Goal: Task Accomplishment & Management: Use online tool/utility

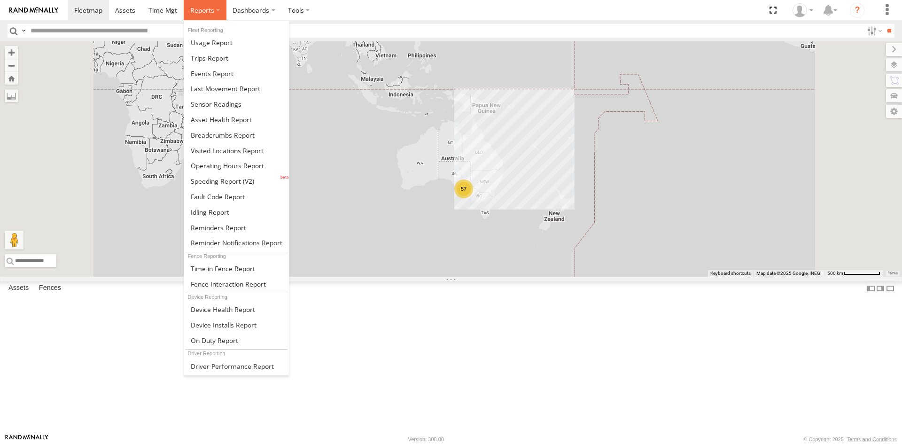
click at [208, 7] on span at bounding box center [202, 10] width 24 height 9
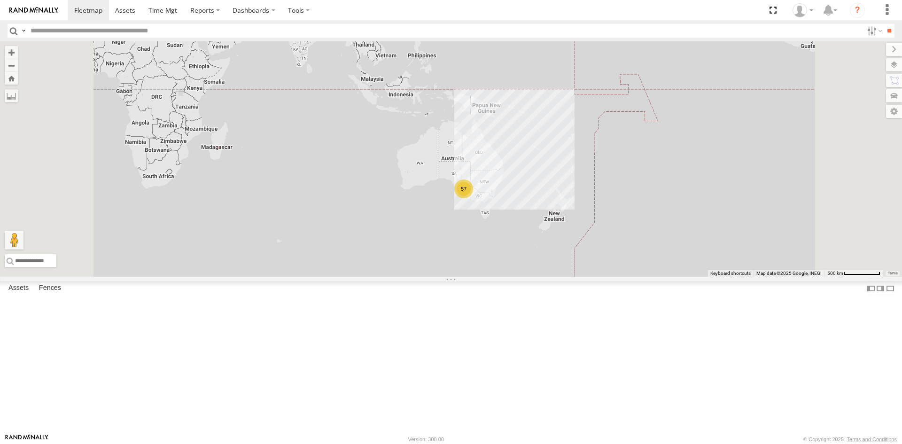
click at [375, 11] on section at bounding box center [484, 10] width 832 height 20
click at [0, 0] on div "S168CSD - Fridge It Spaceship" at bounding box center [0, 0] width 0 height 0
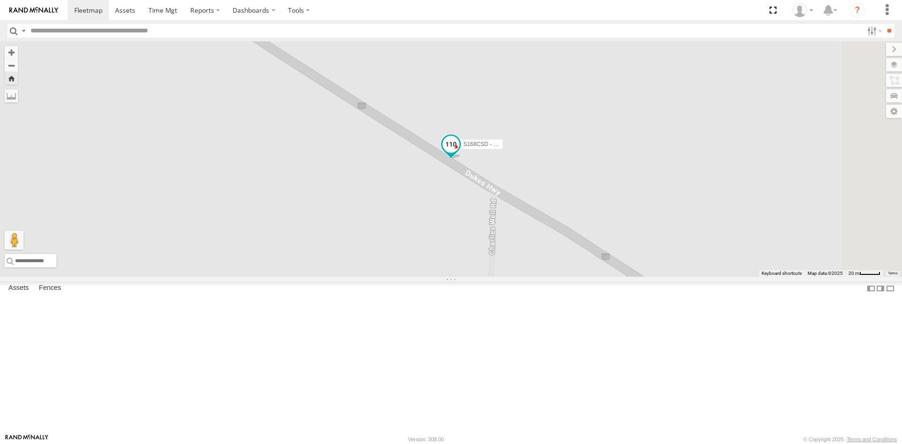
click at [459, 152] on span at bounding box center [450, 143] width 17 height 17
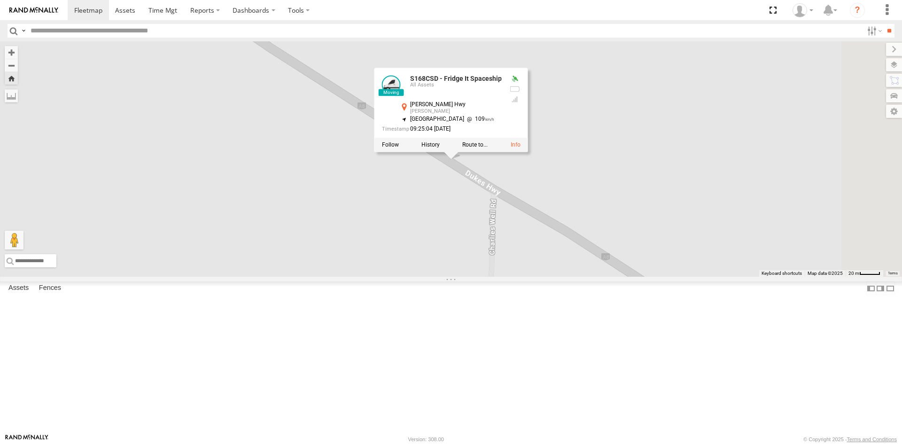
click at [528, 152] on div at bounding box center [451, 145] width 154 height 14
click at [520, 148] on link at bounding box center [515, 144] width 10 height 7
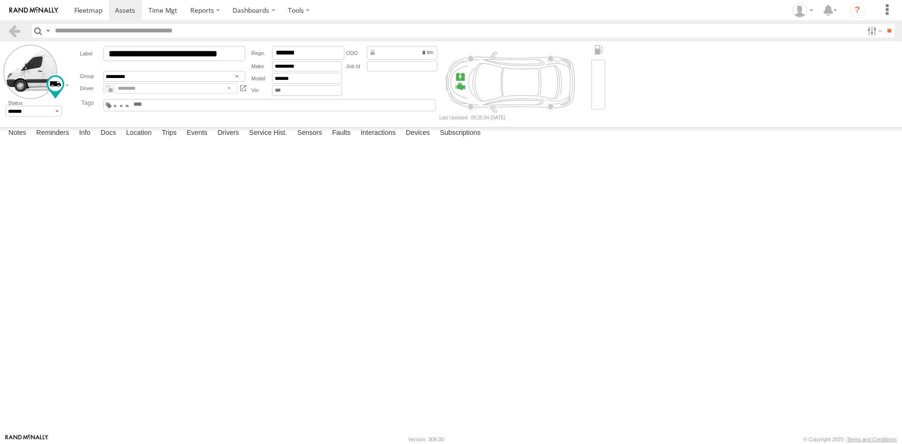
click at [178, 106] on input "text" at bounding box center [154, 104] width 45 height 7
click at [15, 26] on link at bounding box center [15, 31] width 14 height 14
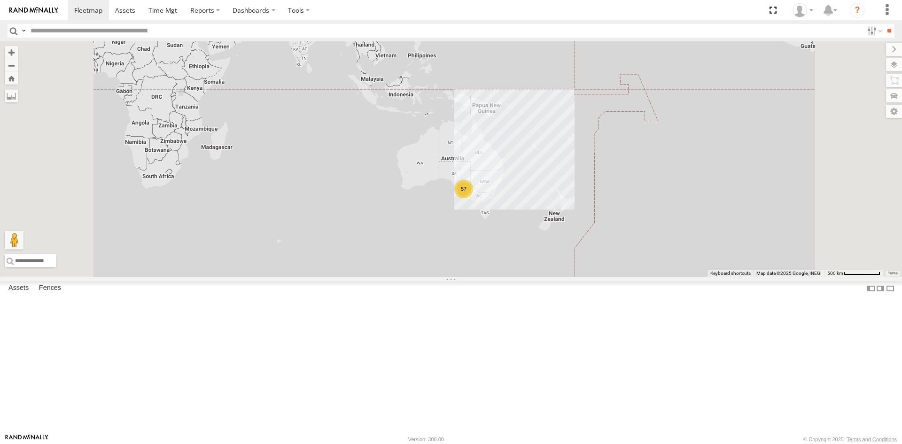
click at [0, 0] on div "S678CGD - Fridge It Sprinter" at bounding box center [0, 0] width 0 height 0
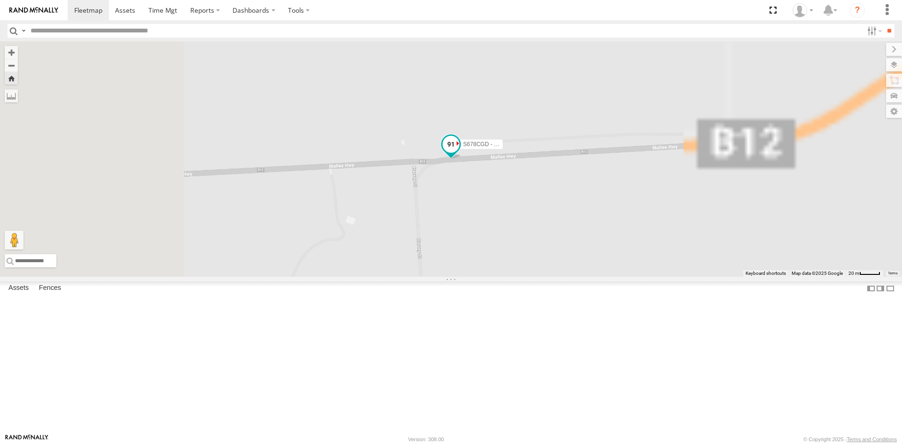
click at [459, 152] on span at bounding box center [450, 143] width 17 height 17
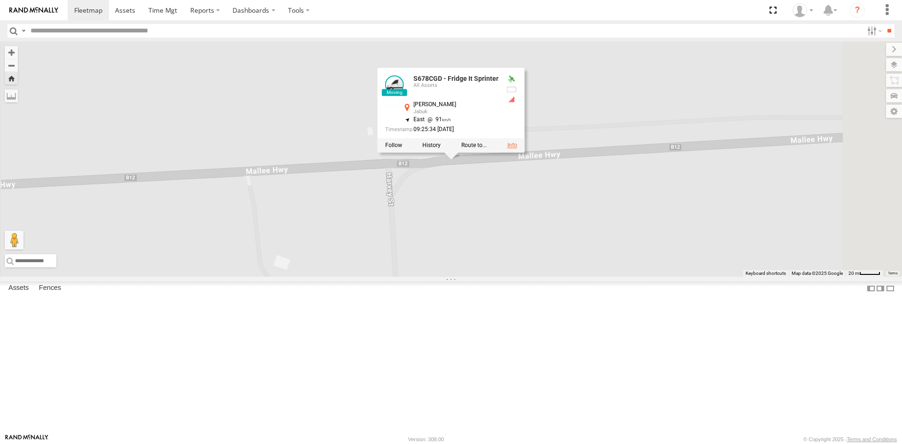
click at [517, 148] on link at bounding box center [512, 145] width 10 height 7
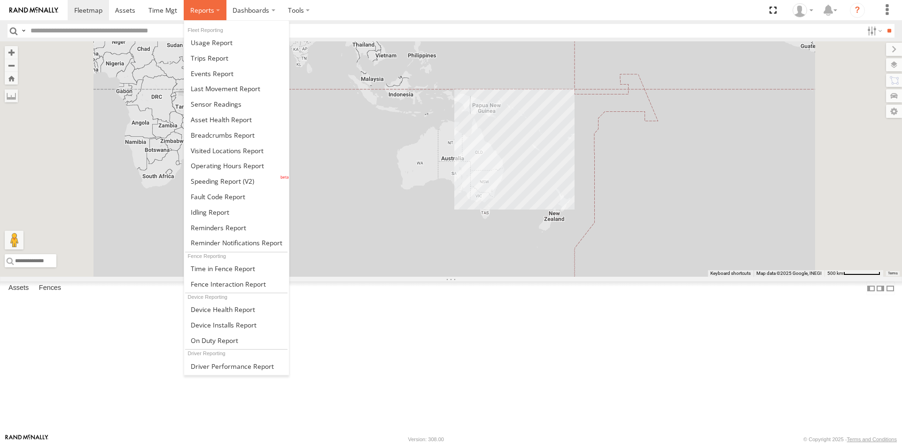
click at [199, 8] on span at bounding box center [202, 10] width 24 height 9
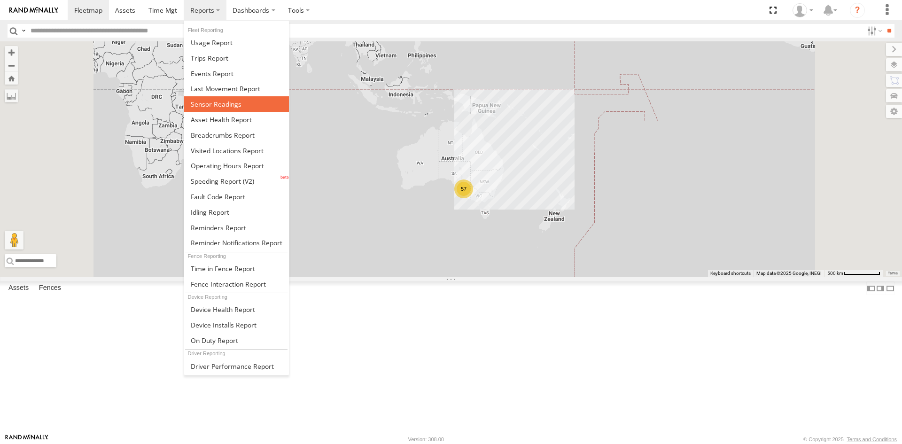
click at [218, 103] on span at bounding box center [216, 104] width 51 height 9
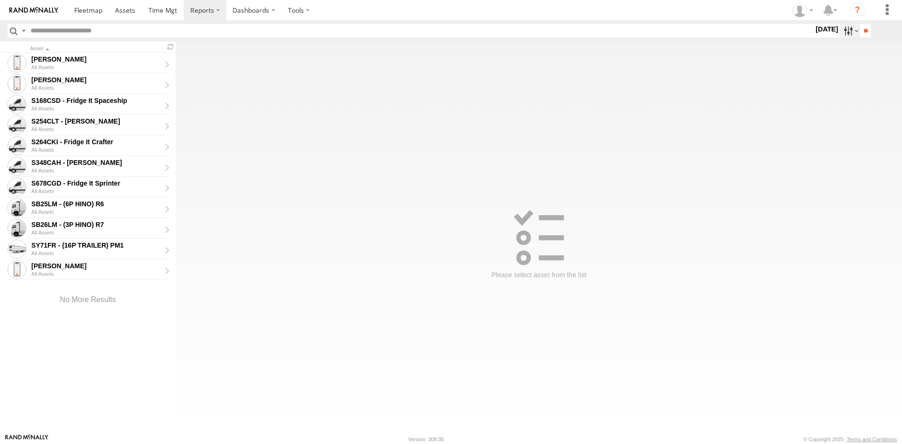
click at [847, 31] on label at bounding box center [850, 31] width 20 height 14
click at [0, 0] on label at bounding box center [0, 0] width 0 height 0
click at [860, 33] on input "**" at bounding box center [865, 31] width 11 height 14
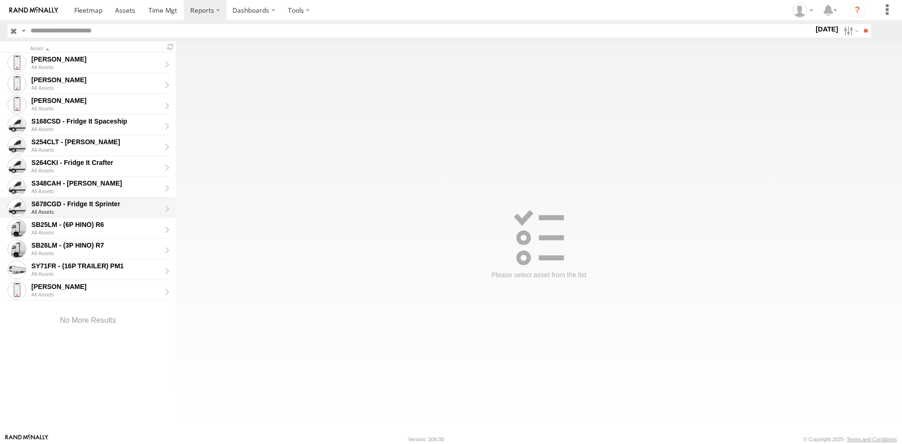
click at [110, 201] on div "S678CGD - Fridge It Sprinter" at bounding box center [95, 204] width 129 height 8
type input "**********"
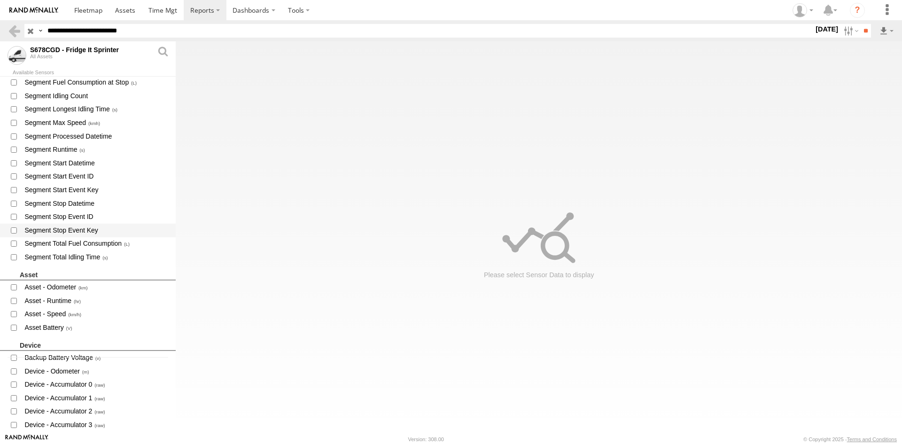
scroll to position [188, 0]
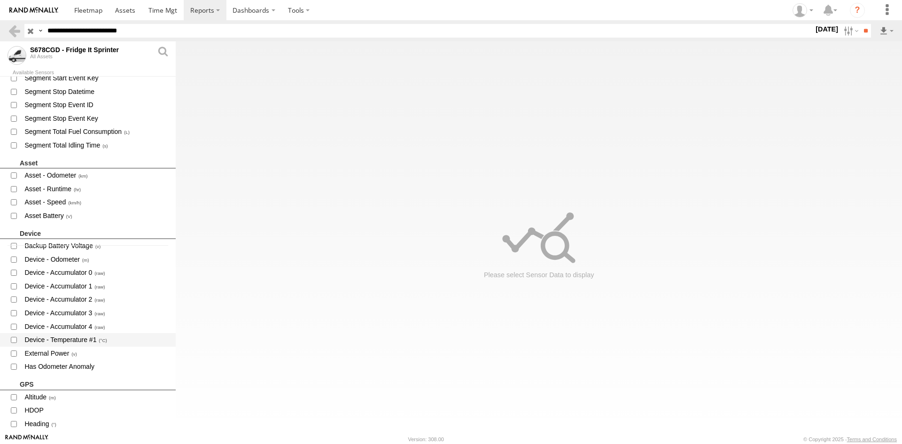
click at [90, 338] on span "Device - Temperature #1" at bounding box center [95, 340] width 145 height 12
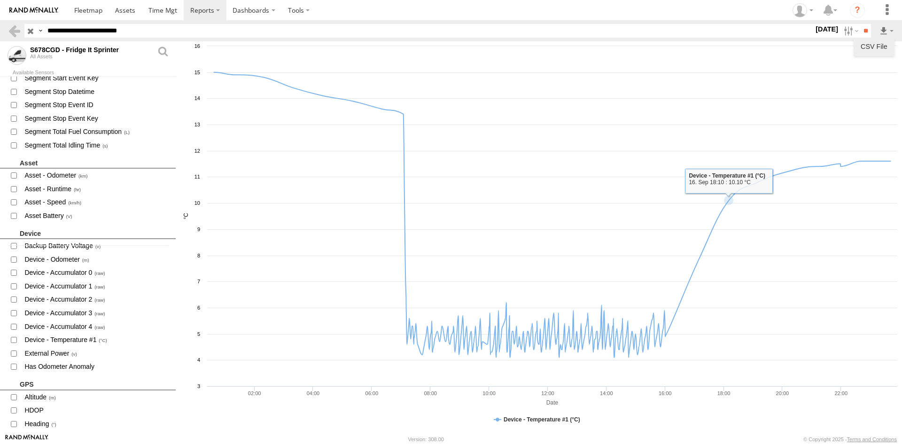
click at [879, 46] on link "CSV File" at bounding box center [873, 46] width 33 height 14
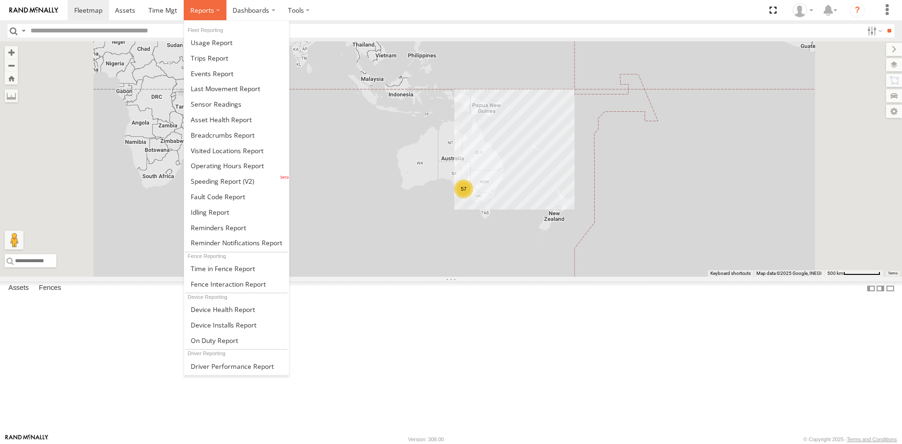
click at [208, 13] on span at bounding box center [202, 10] width 24 height 9
click at [215, 106] on span at bounding box center [216, 104] width 51 height 9
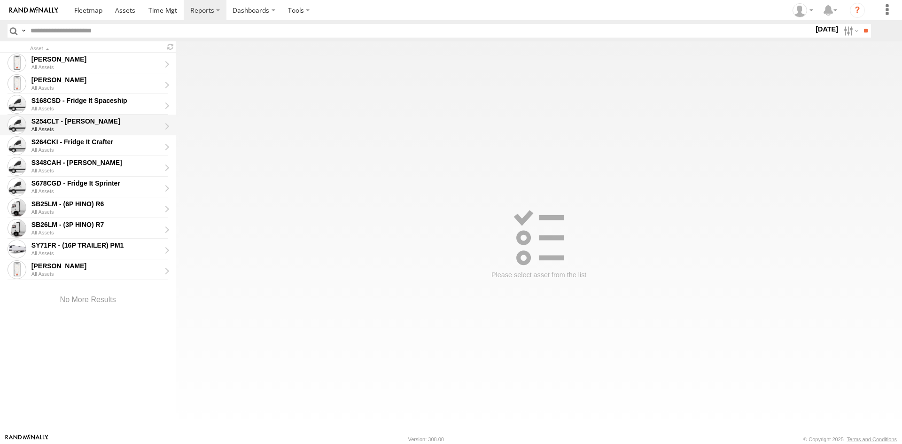
click at [112, 121] on div "S254CLT - [PERSON_NAME]" at bounding box center [95, 121] width 129 height 8
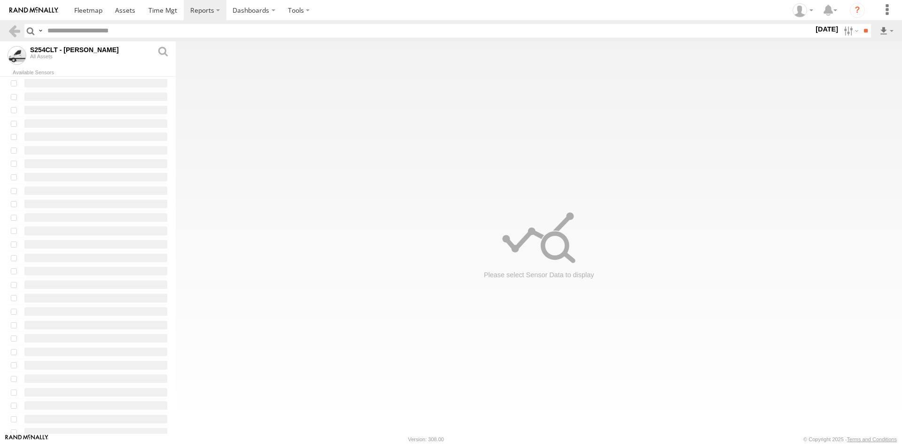
type input "**********"
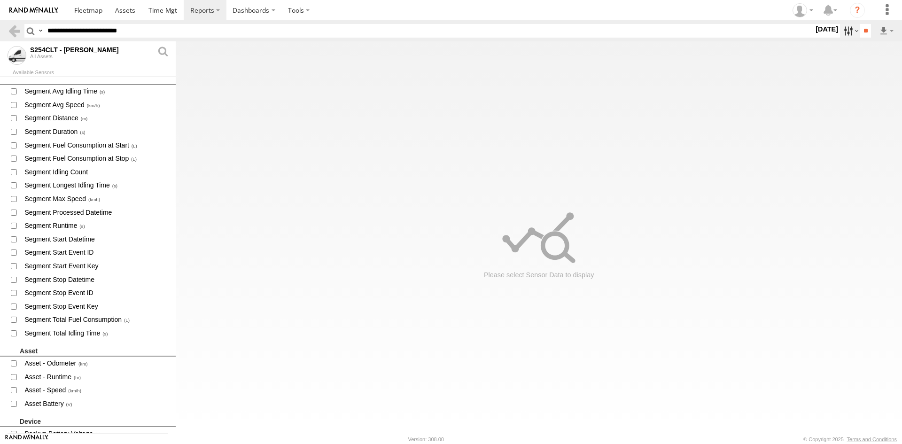
click at [846, 28] on label at bounding box center [850, 31] width 20 height 14
click at [0, 0] on label at bounding box center [0, 0] width 0 height 0
click at [868, 31] on input "**" at bounding box center [865, 31] width 11 height 14
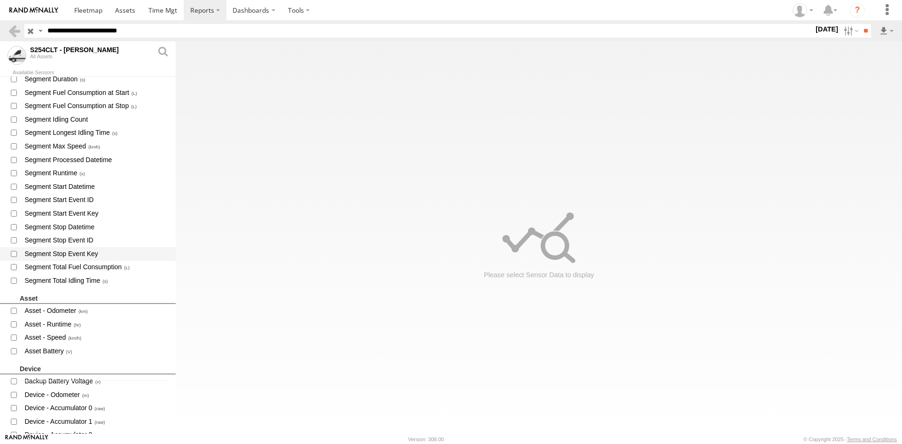
scroll to position [141, 0]
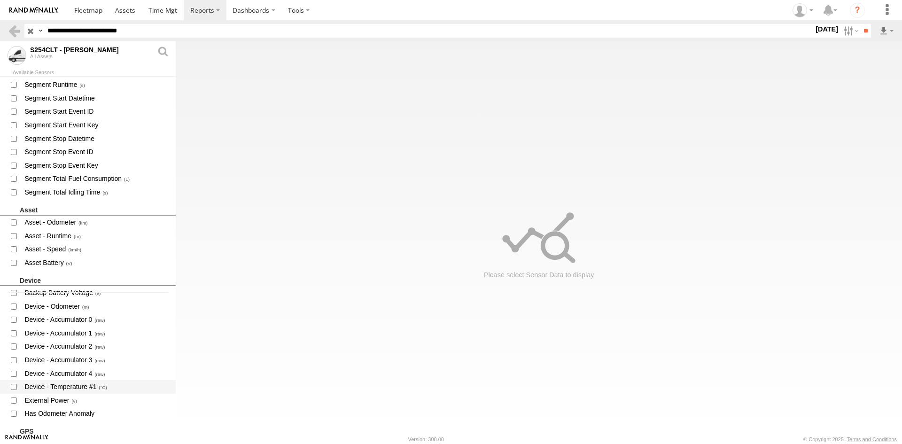
click at [93, 384] on span "Device - Temperature #1" at bounding box center [95, 387] width 145 height 12
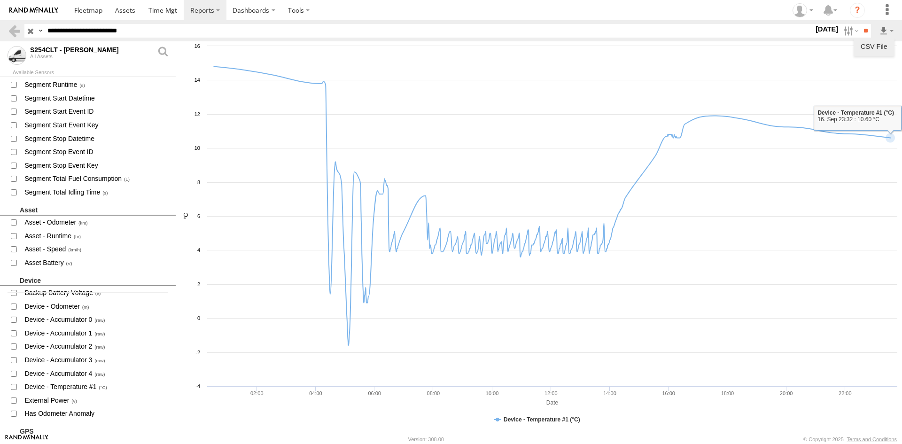
click at [882, 43] on link "CSV File" at bounding box center [873, 46] width 33 height 14
